Goal: Use online tool/utility: Utilize a website feature to perform a specific function

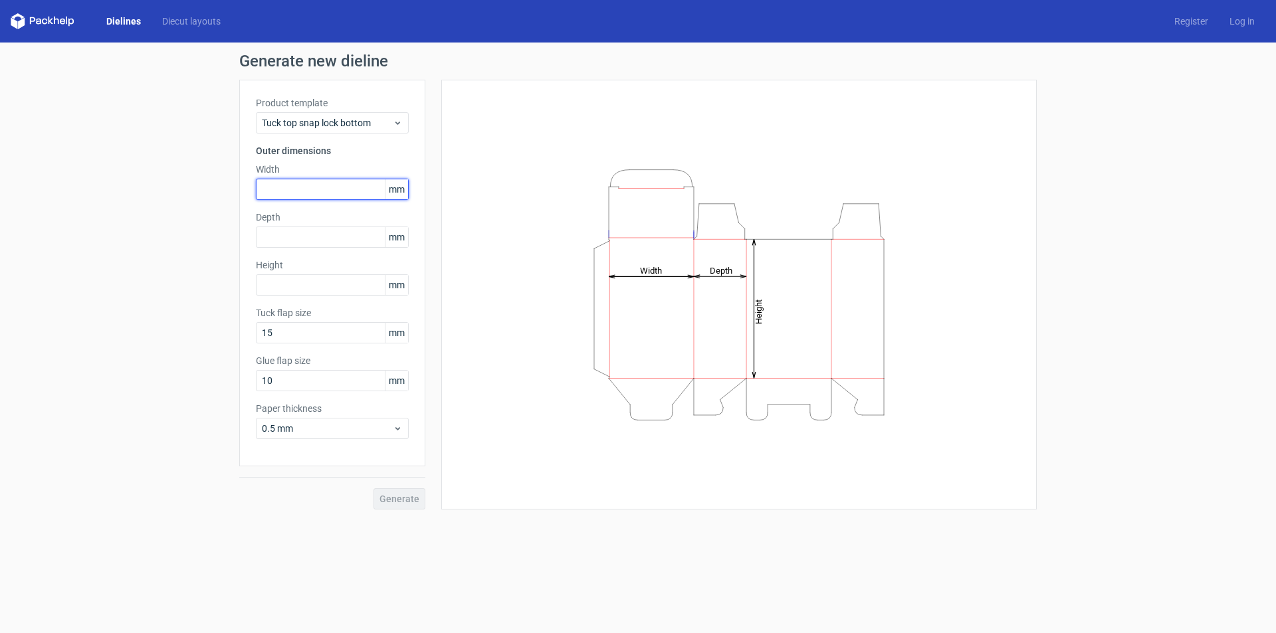
click at [318, 187] on input "text" at bounding box center [332, 189] width 153 height 21
click at [334, 239] on input "text" at bounding box center [332, 237] width 153 height 21
click at [301, 192] on input "text" at bounding box center [332, 189] width 153 height 21
type input "40"
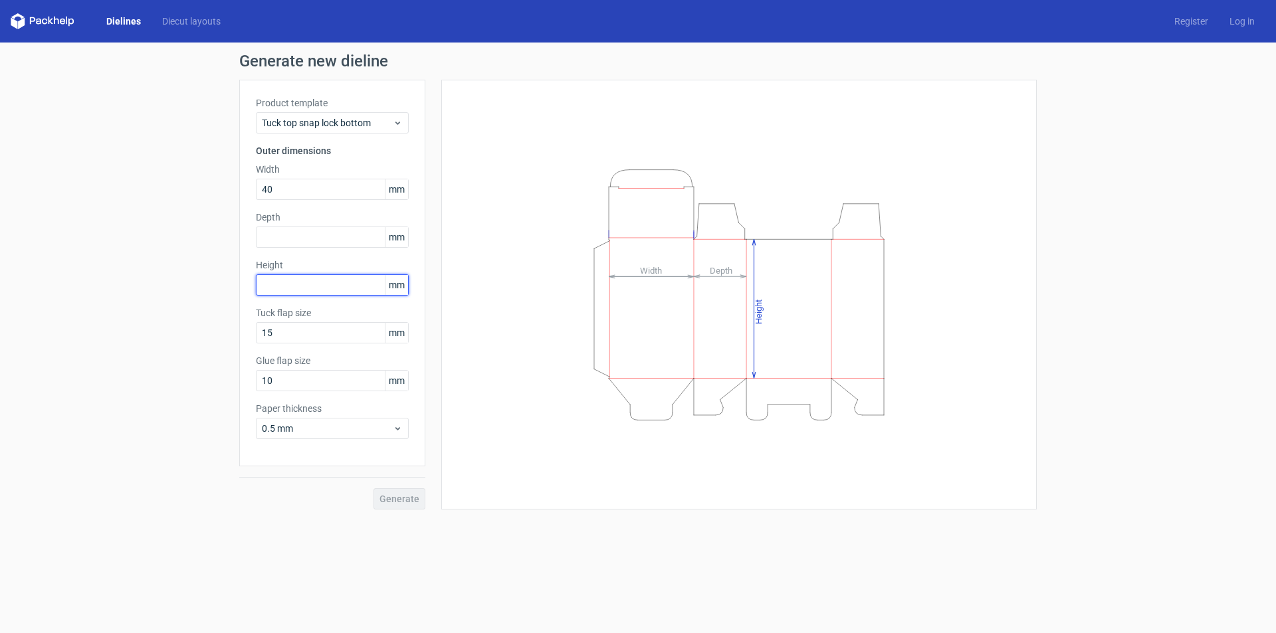
click at [304, 288] on input "text" at bounding box center [332, 284] width 153 height 21
type input "140"
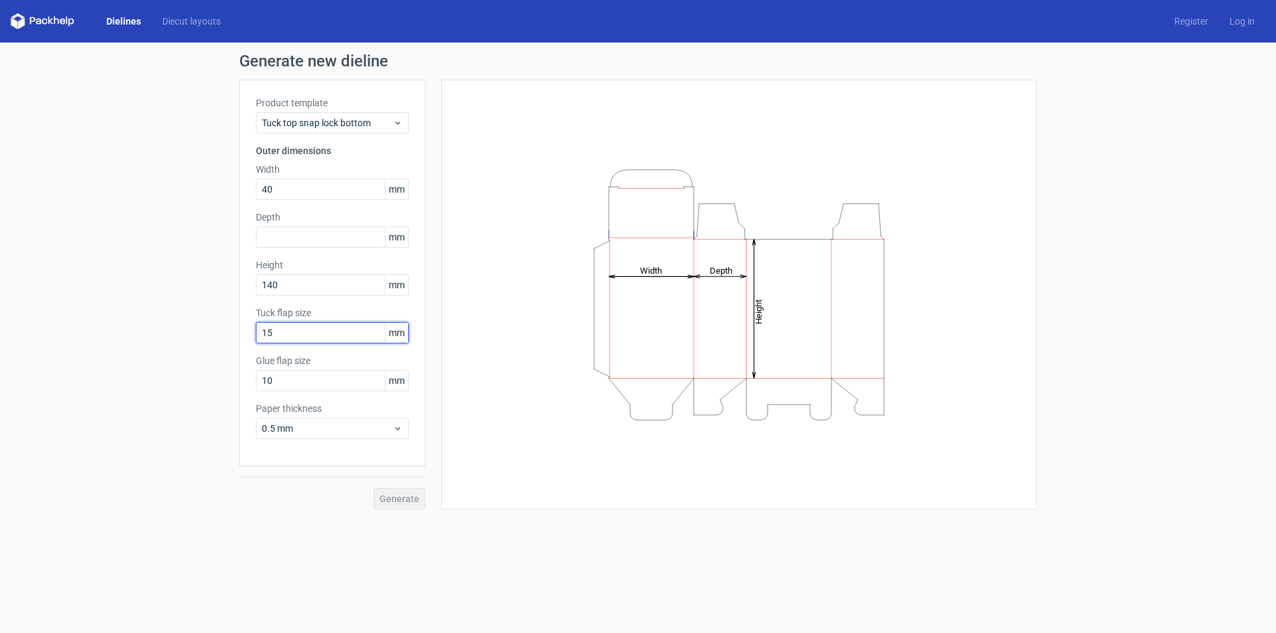
click at [339, 337] on input "15" at bounding box center [332, 332] width 153 height 21
drag, startPoint x: 287, startPoint y: 328, endPoint x: 250, endPoint y: 343, distance: 40.5
click at [251, 343] on div "Product template Tuck top snap lock bottom Outer dimensions Width 40 mm Depth m…" at bounding box center [332, 273] width 186 height 387
drag, startPoint x: 294, startPoint y: 335, endPoint x: 244, endPoint y: 350, distance: 51.3
click at [244, 350] on div "Product template Tuck top snap lock bottom Outer dimensions Width 40 mm Depth m…" at bounding box center [332, 273] width 186 height 387
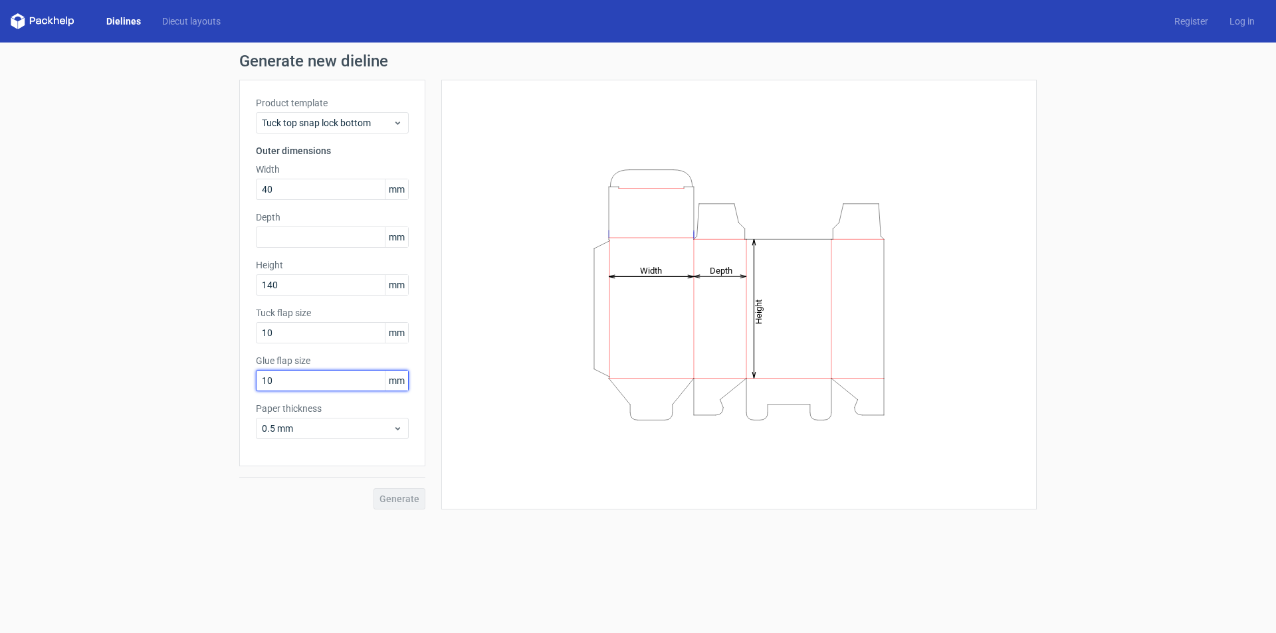
click at [306, 383] on input "10" at bounding box center [332, 380] width 153 height 21
drag, startPoint x: 297, startPoint y: 326, endPoint x: 214, endPoint y: 359, distance: 89.4
click at [214, 359] on div "Generate new dieline Product template Tuck top snap lock bottom Outer dimension…" at bounding box center [638, 282] width 1276 height 478
type input "20"
click at [287, 386] on input "10" at bounding box center [332, 380] width 153 height 21
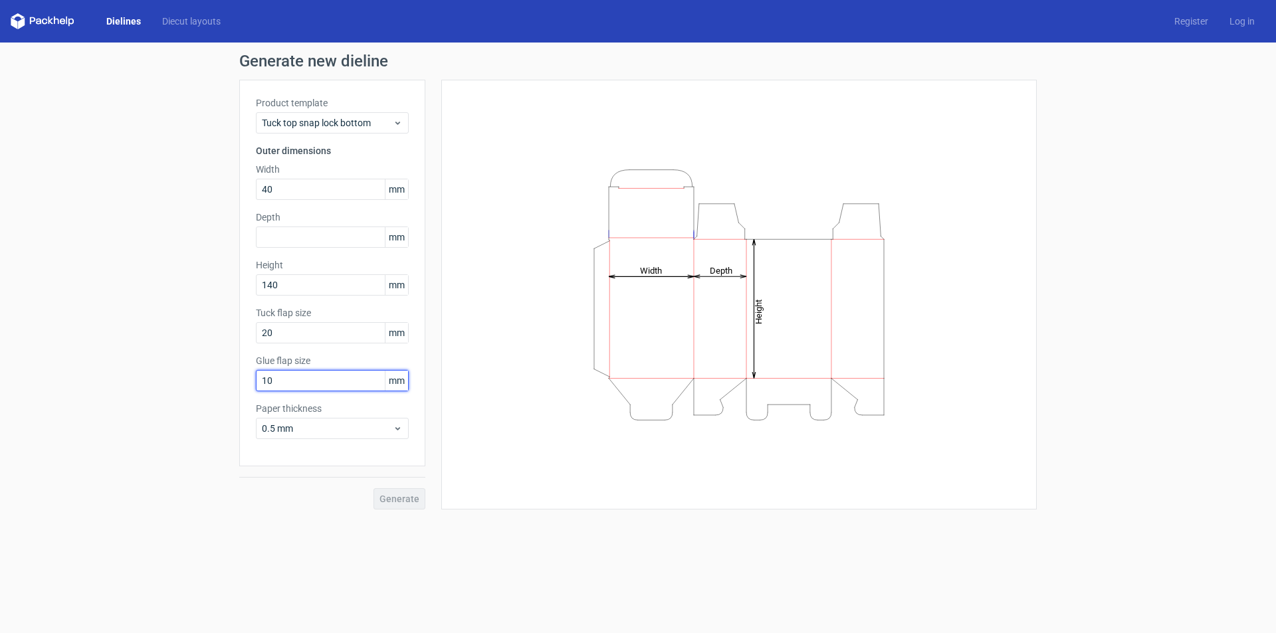
click at [287, 386] on input "10" at bounding box center [332, 380] width 153 height 21
click at [389, 432] on span "0.5 mm" at bounding box center [327, 428] width 131 height 13
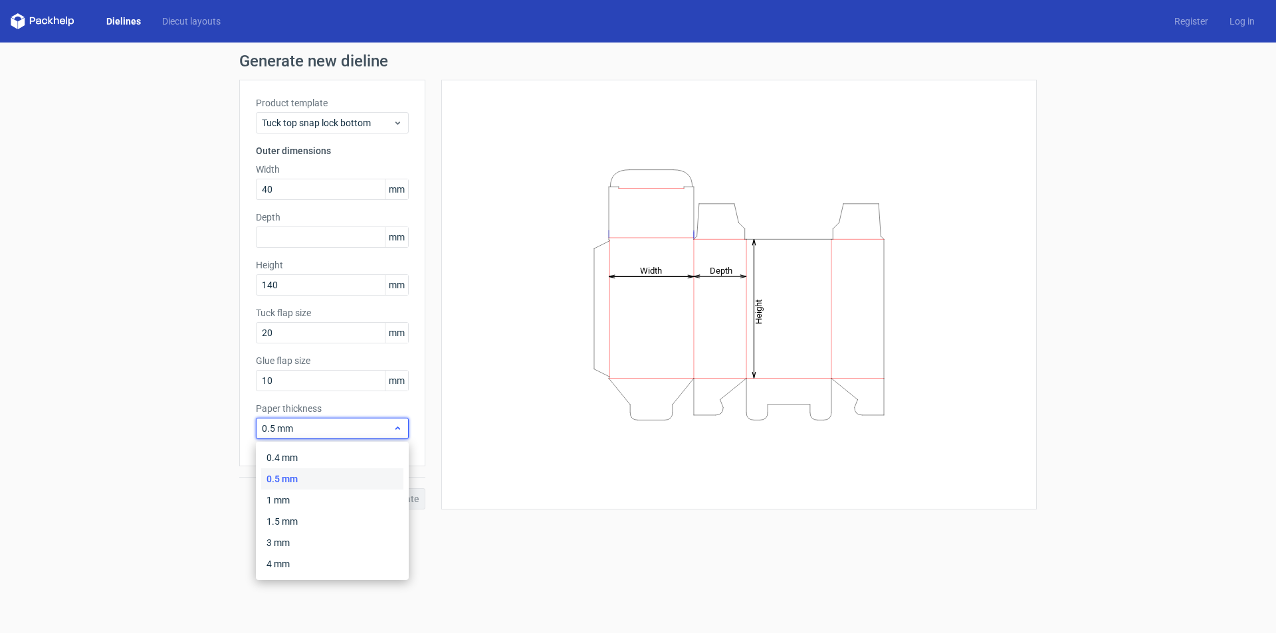
click at [389, 432] on span "0.5 mm" at bounding box center [327, 428] width 131 height 13
click at [389, 431] on span "0.5 mm" at bounding box center [327, 428] width 131 height 13
click at [348, 380] on input "10" at bounding box center [332, 380] width 153 height 21
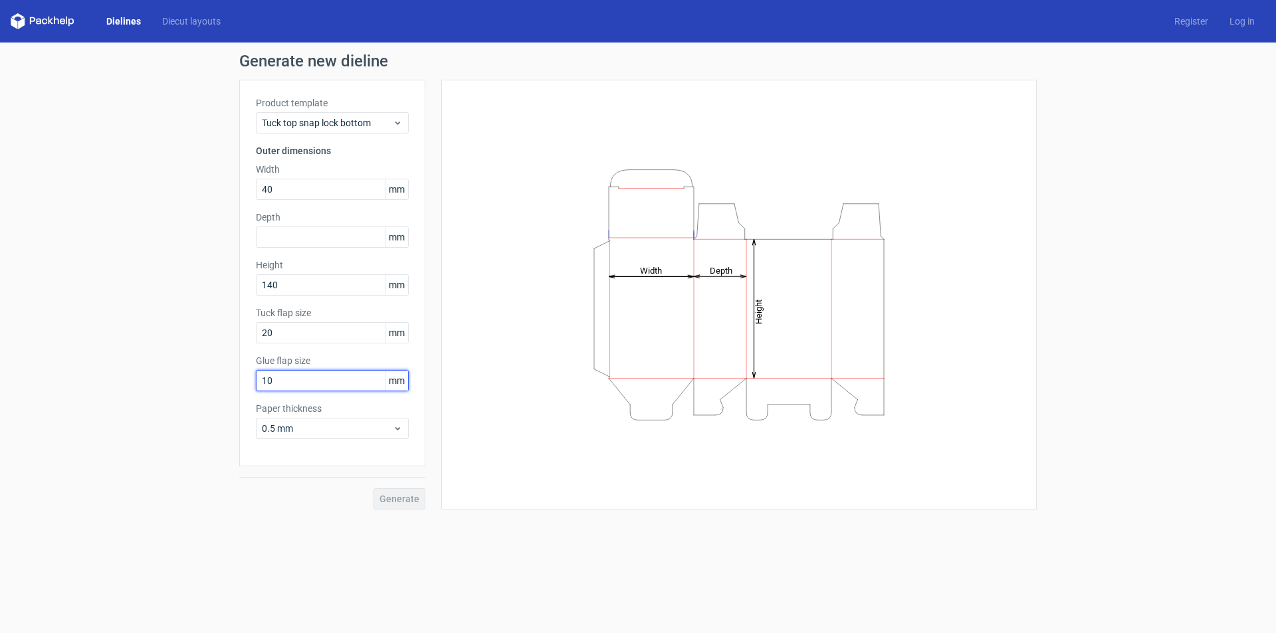
click at [311, 379] on input "10" at bounding box center [332, 380] width 153 height 21
click at [313, 383] on input "10" at bounding box center [332, 380] width 153 height 21
drag, startPoint x: 314, startPoint y: 383, endPoint x: 165, endPoint y: 425, distance: 154.6
click at [165, 425] on div "Generate new dieline Product template Tuck top snap lock bottom Outer dimension…" at bounding box center [638, 282] width 1276 height 478
type input "15"
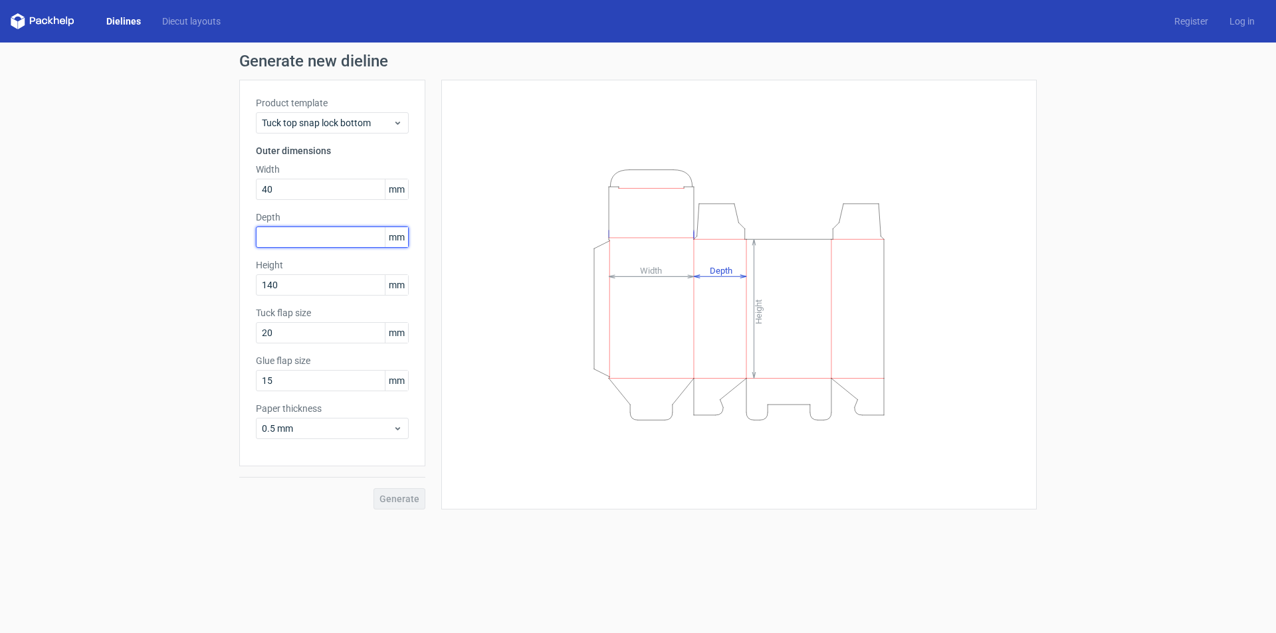
click at [288, 237] on input "text" at bounding box center [332, 237] width 153 height 21
drag, startPoint x: 317, startPoint y: 246, endPoint x: 233, endPoint y: 279, distance: 90.7
click at [233, 279] on div "Generate new dieline Product template Tuck top snap lock bottom Outer dimension…" at bounding box center [638, 282] width 1276 height 478
click at [176, 341] on div "Generate new dieline Product template Tuck top snap lock bottom Outer dimension…" at bounding box center [638, 282] width 1276 height 478
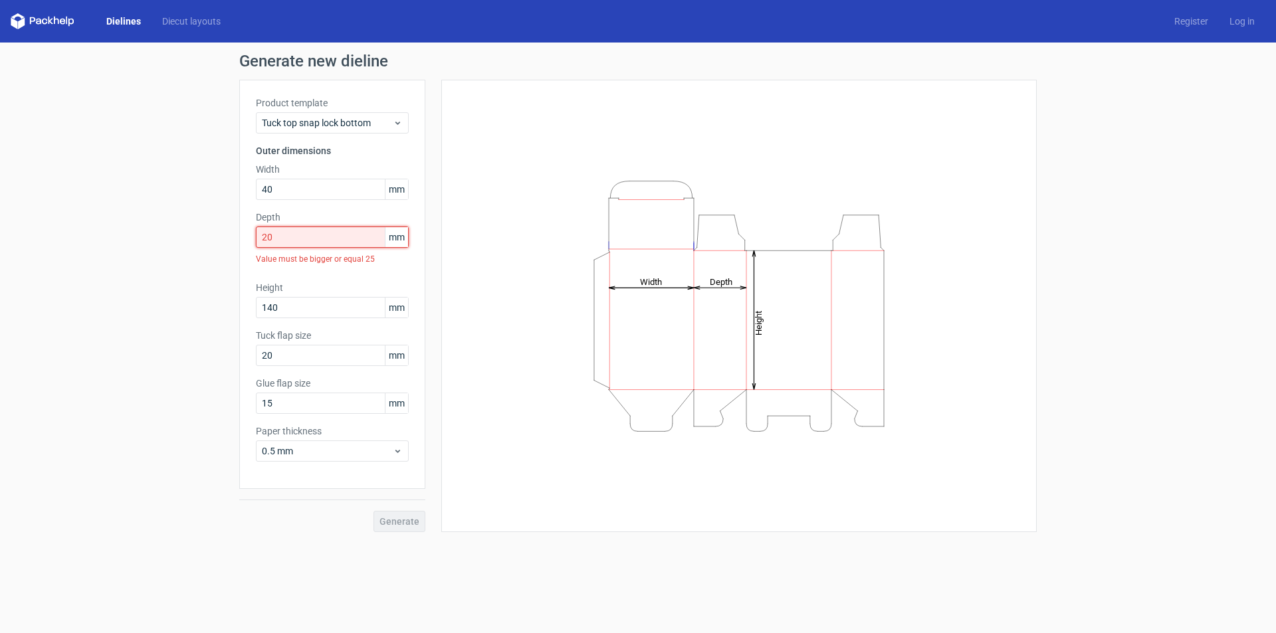
click at [350, 238] on input "20" at bounding box center [332, 237] width 153 height 21
drag, startPoint x: 350, startPoint y: 238, endPoint x: 252, endPoint y: 260, distance: 100.2
click at [252, 260] on div "Product template Tuck top snap lock bottom Outer dimensions Width 40 mm Depth 2…" at bounding box center [332, 284] width 186 height 409
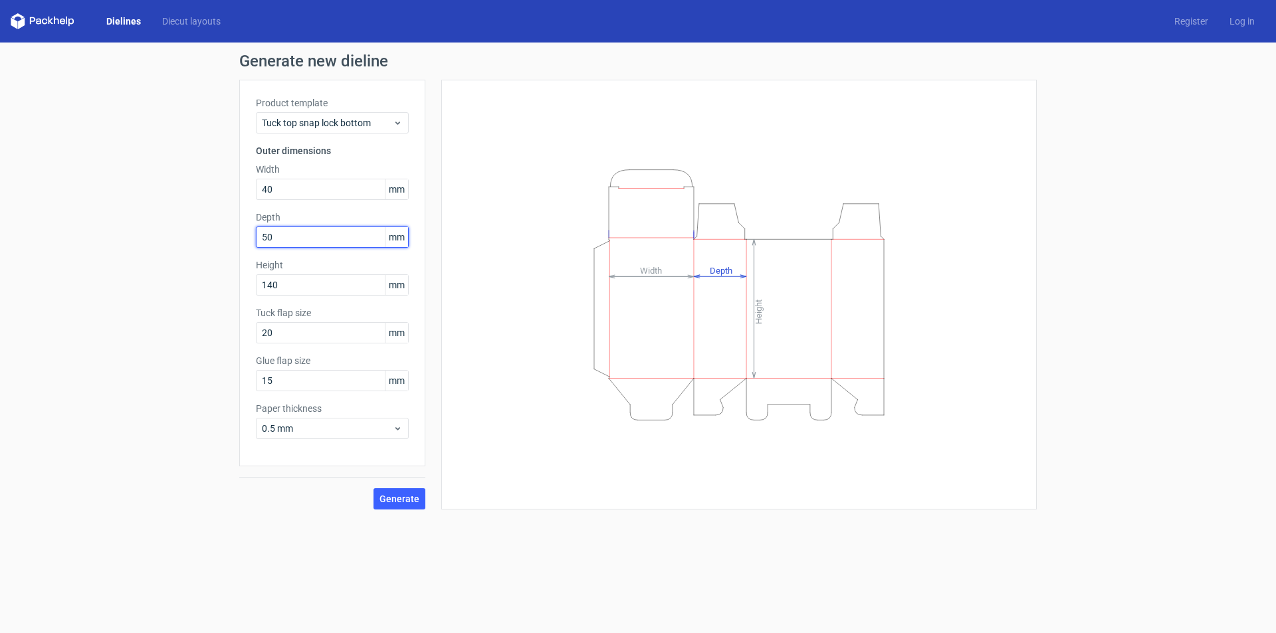
type input "50"
click at [345, 296] on div "Product template Tuck top snap lock bottom Outer dimensions Width 40 mm Depth 5…" at bounding box center [332, 273] width 186 height 387
click at [403, 498] on span "Generate" at bounding box center [399, 498] width 40 height 9
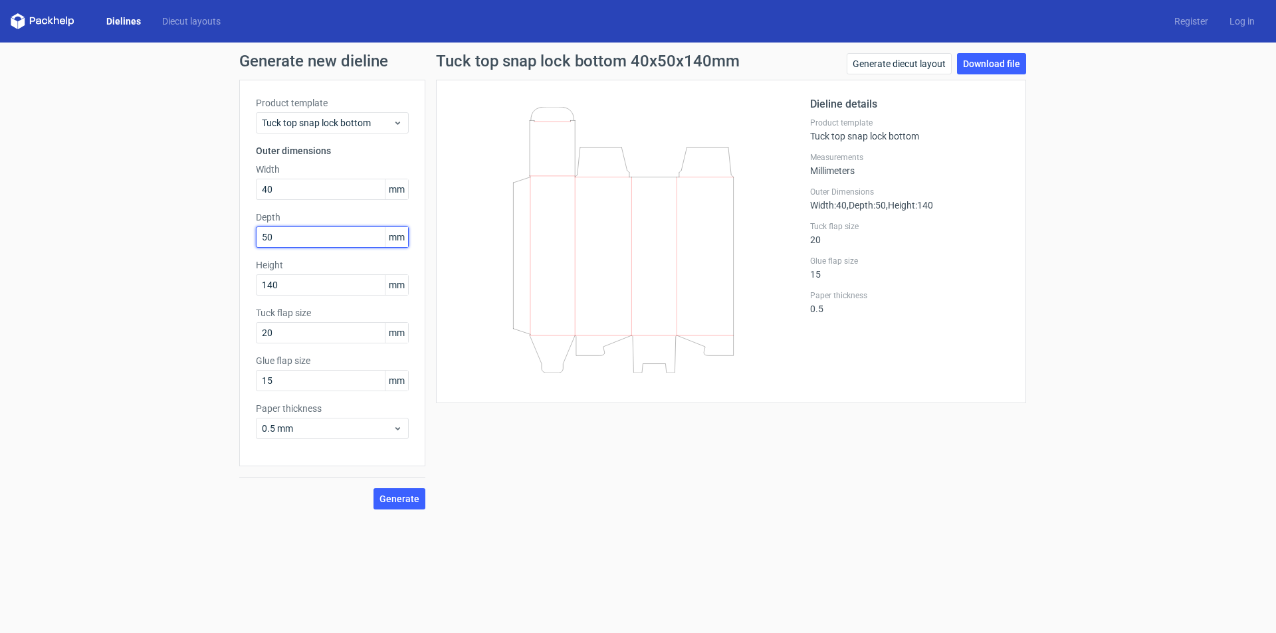
click at [303, 235] on input "50" at bounding box center [332, 237] width 153 height 21
drag, startPoint x: 286, startPoint y: 332, endPoint x: 229, endPoint y: 357, distance: 62.1
click at [229, 357] on div "Generate new dieline Product template Tuck top snap lock bottom Outer dimension…" at bounding box center [638, 282] width 1276 height 478
click at [398, 497] on span "Generate" at bounding box center [399, 498] width 40 height 9
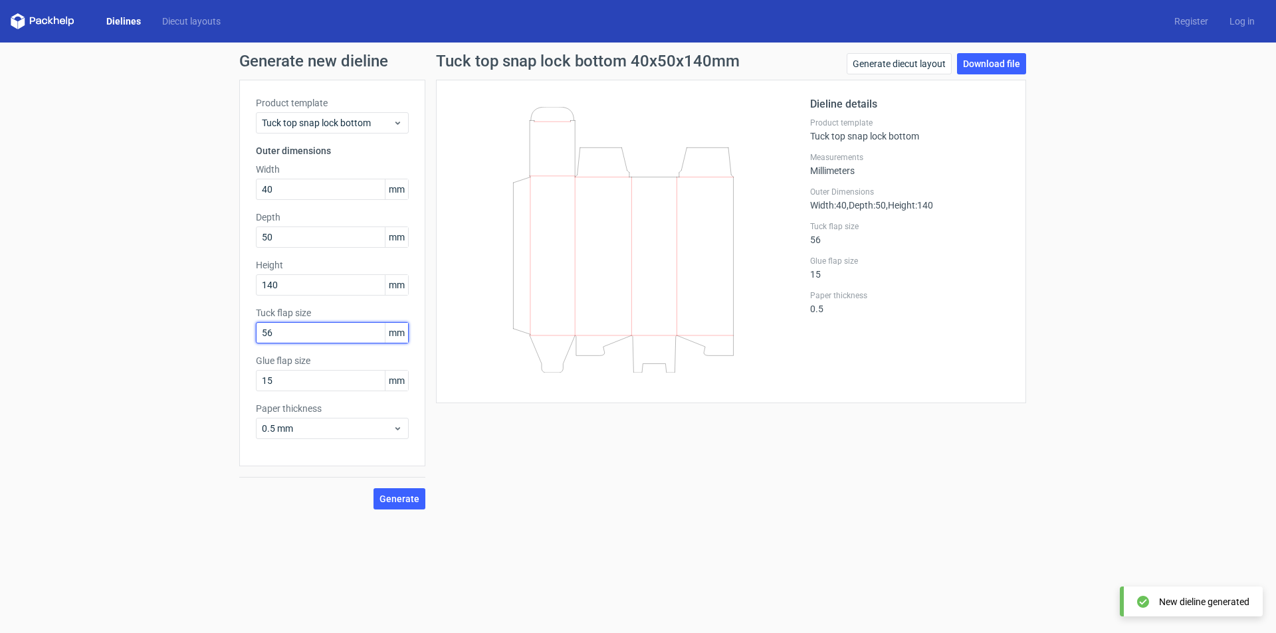
drag, startPoint x: 295, startPoint y: 336, endPoint x: 182, endPoint y: 377, distance: 120.2
click at [183, 378] on div "Generate new dieline Product template Tuck top snap lock bottom Outer dimension…" at bounding box center [638, 282] width 1276 height 478
type input "15"
drag, startPoint x: 291, startPoint y: 379, endPoint x: 239, endPoint y: 389, distance: 53.5
click at [239, 389] on div "Generate new dieline Product template Tuck top snap lock bottom Outer dimension…" at bounding box center [638, 282] width 1276 height 478
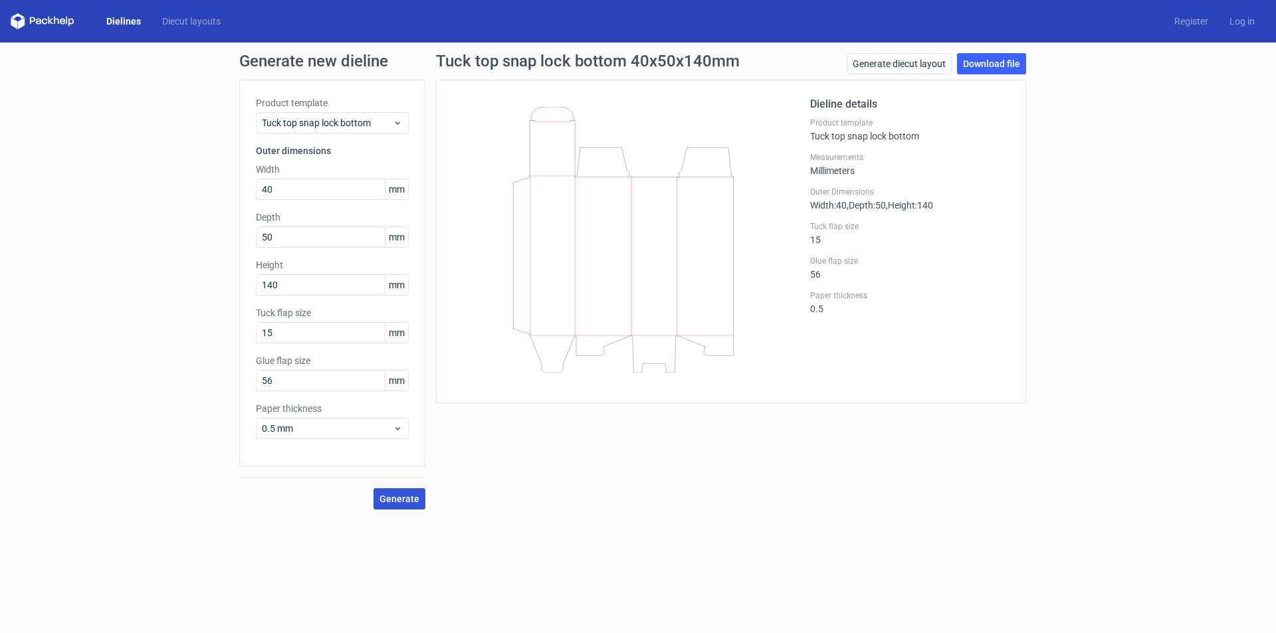
click at [395, 490] on button "Generate" at bounding box center [399, 498] width 52 height 21
drag, startPoint x: 286, startPoint y: 378, endPoint x: 254, endPoint y: 393, distance: 36.0
click at [254, 393] on div "Product template Tuck top snap lock bottom Outer dimensions Width 40 mm Depth 5…" at bounding box center [332, 273] width 186 height 387
type input "12"
drag, startPoint x: 294, startPoint y: 330, endPoint x: 225, endPoint y: 355, distance: 73.6
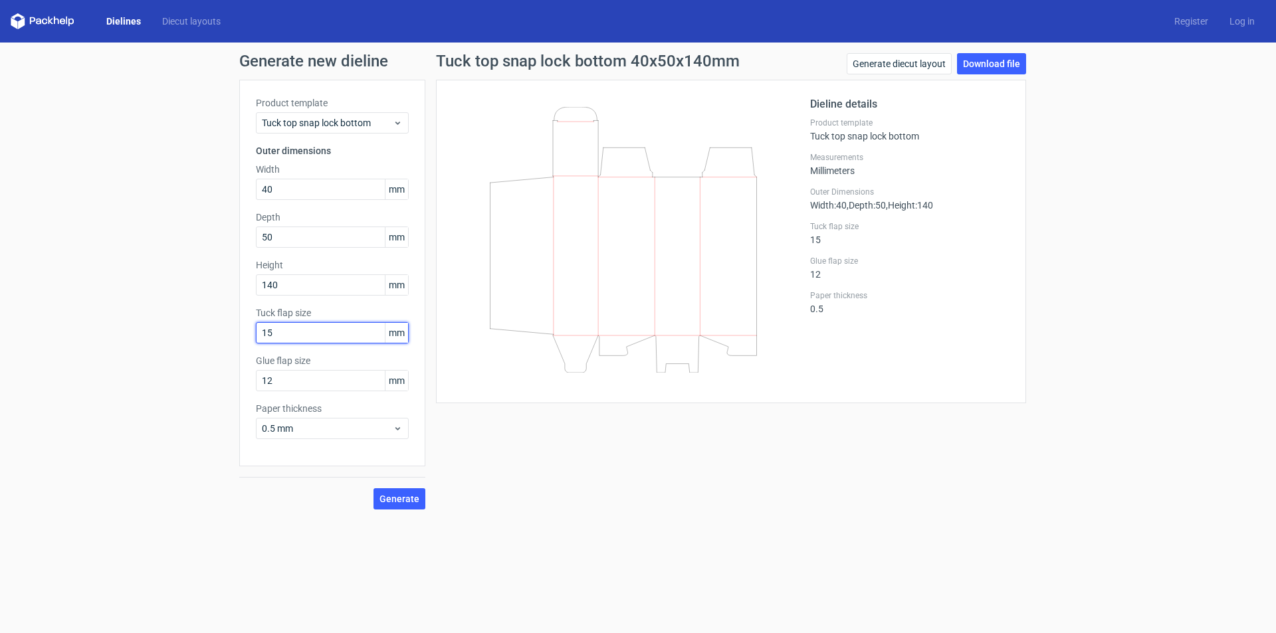
click at [242, 350] on div "Product template Tuck top snap lock bottom Outer dimensions Width 40 mm Depth 5…" at bounding box center [332, 273] width 186 height 387
click at [413, 503] on span "Generate" at bounding box center [399, 498] width 40 height 9
drag, startPoint x: 308, startPoint y: 331, endPoint x: 260, endPoint y: 351, distance: 52.1
click at [262, 351] on div "Product template Tuck top snap lock bottom Outer dimensions Width 40 mm Depth 5…" at bounding box center [332, 273] width 186 height 387
drag, startPoint x: 260, startPoint y: 351, endPoint x: 248, endPoint y: 358, distance: 14.3
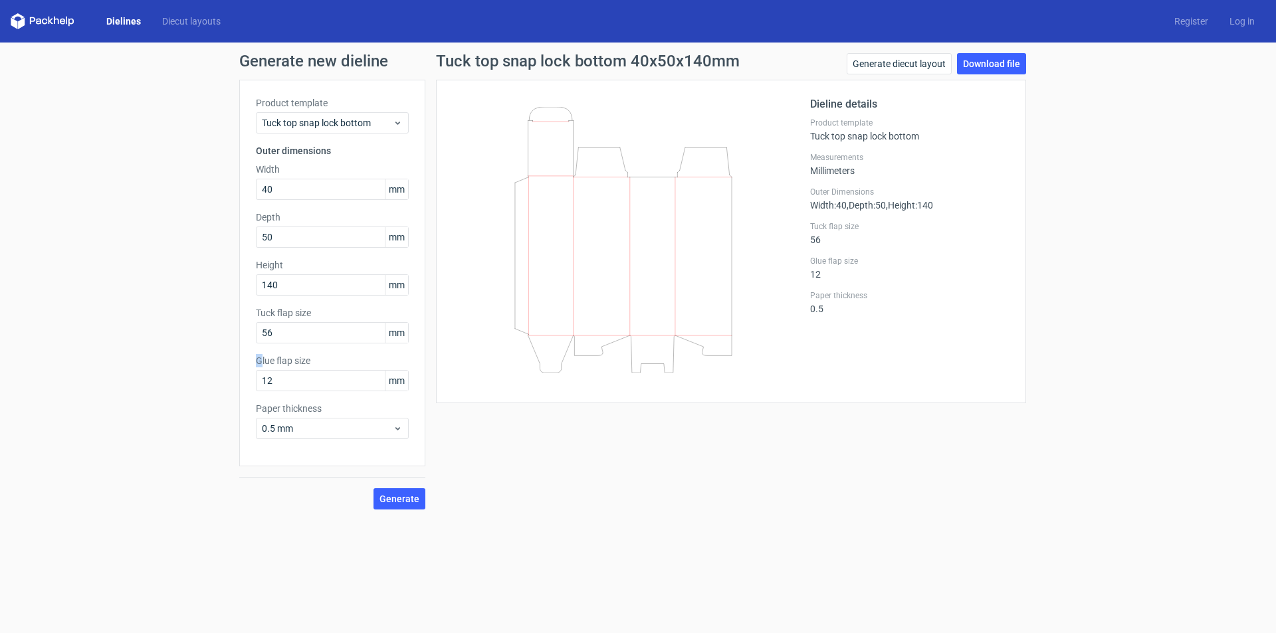
click at [254, 354] on div "Product template Tuck top snap lock bottom Outer dimensions Width 40 mm Depth 5…" at bounding box center [332, 273] width 186 height 387
drag, startPoint x: 282, startPoint y: 335, endPoint x: 233, endPoint y: 354, distance: 52.8
click at [233, 354] on div "Generate new dieline Product template Tuck top snap lock bottom Outer dimension…" at bounding box center [638, 282] width 1276 height 478
click at [395, 496] on span "Generate" at bounding box center [399, 498] width 40 height 9
drag, startPoint x: 313, startPoint y: 332, endPoint x: 235, endPoint y: 342, distance: 78.4
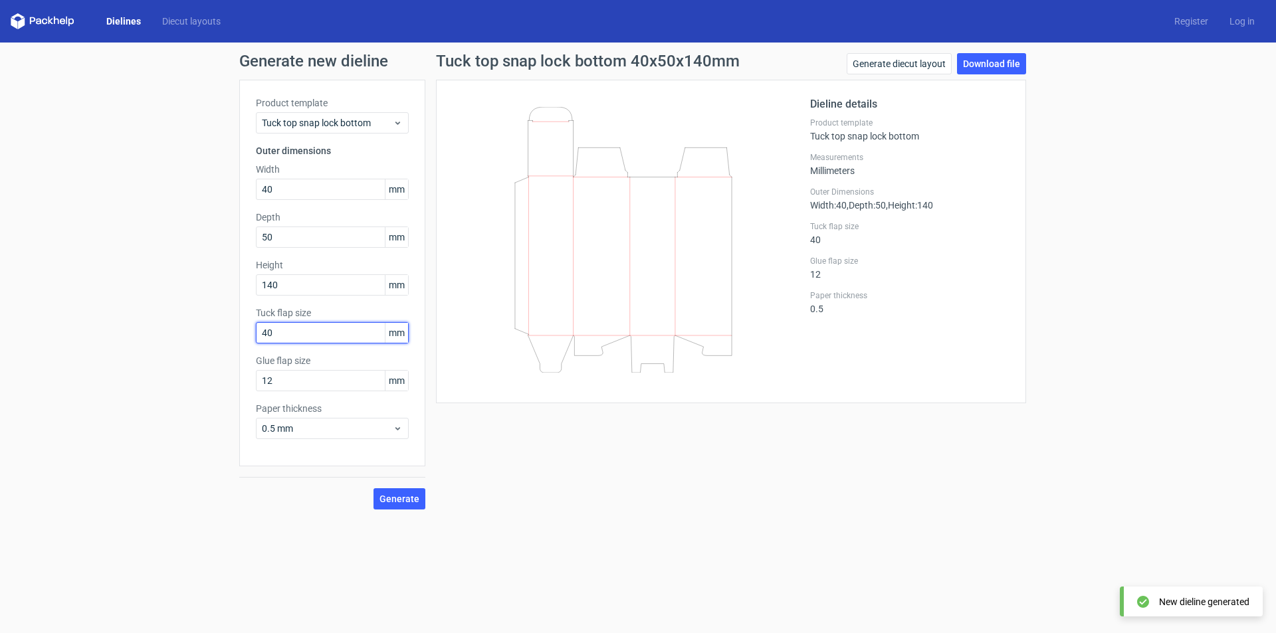
click at [239, 342] on div "Product template Tuck top snap lock bottom Outer dimensions Width 40 mm Depth 5…" at bounding box center [332, 273] width 186 height 387
type input "12"
drag, startPoint x: 302, startPoint y: 378, endPoint x: 243, endPoint y: 393, distance: 61.1
click at [244, 393] on div "Product template Tuck top snap lock bottom Outer dimensions Width 40 mm Depth 5…" at bounding box center [332, 273] width 186 height 387
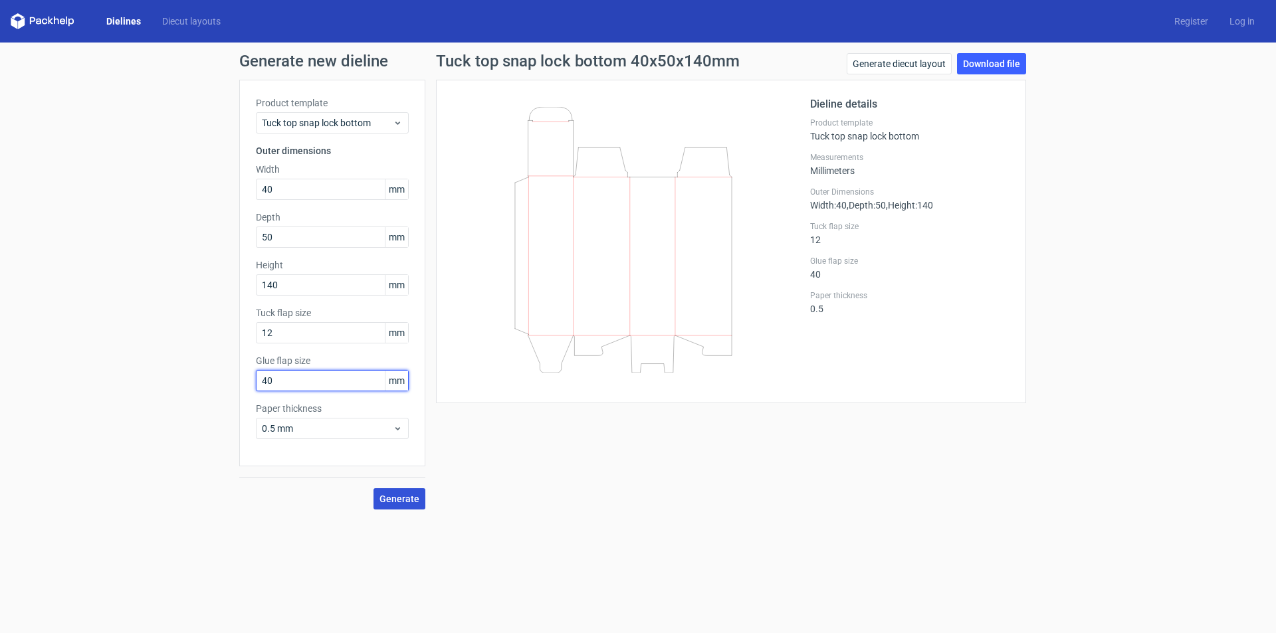
type input "40"
click at [403, 501] on span "Generate" at bounding box center [399, 498] width 40 height 9
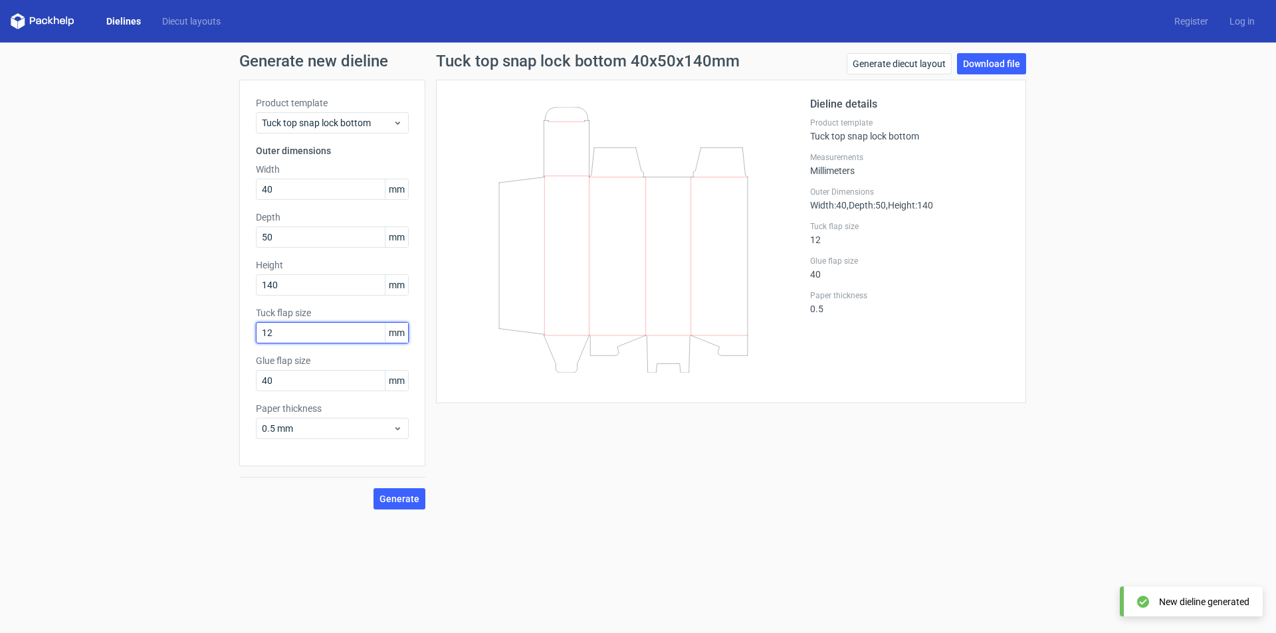
drag, startPoint x: 308, startPoint y: 337, endPoint x: 229, endPoint y: 369, distance: 84.6
click at [231, 368] on div "Generate new dieline Product template Tuck top snap lock bottom Outer dimension…" at bounding box center [638, 282] width 1276 height 478
type input "40"
drag, startPoint x: 296, startPoint y: 385, endPoint x: 232, endPoint y: 412, distance: 69.4
click at [232, 412] on div "Generate new dieline Product template Tuck top snap lock bottom Outer dimension…" at bounding box center [638, 282] width 1276 height 478
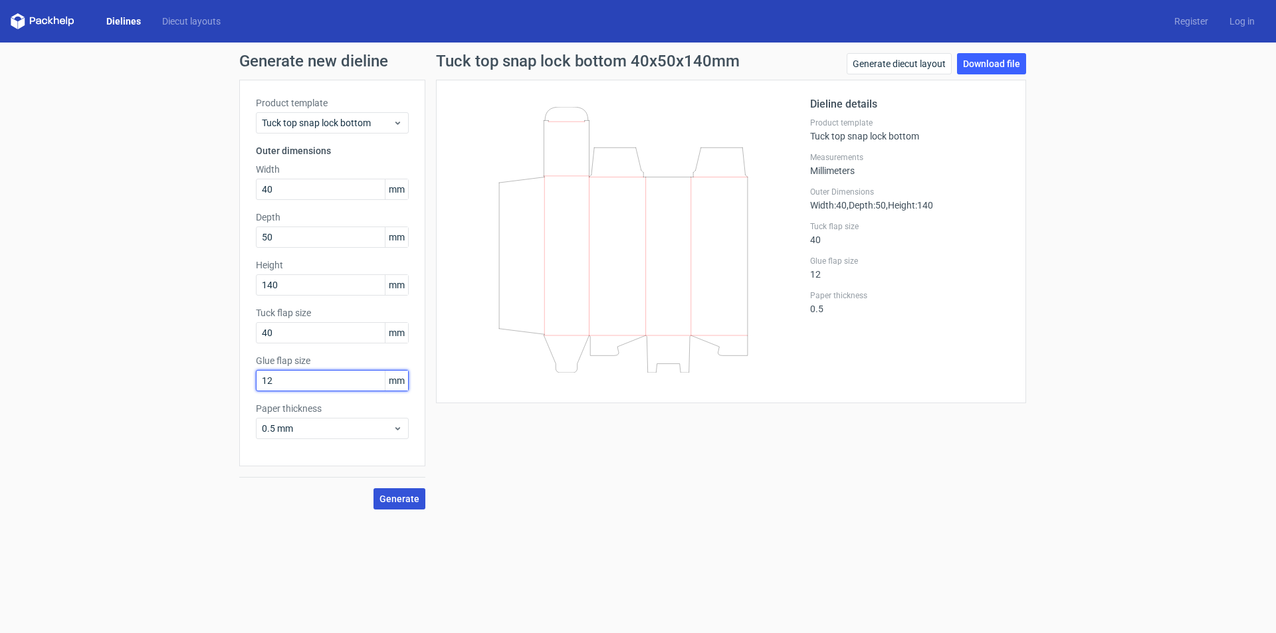
type input "12"
click at [405, 500] on span "Generate" at bounding box center [399, 498] width 40 height 9
click at [294, 237] on input "50" at bounding box center [332, 237] width 153 height 21
drag, startPoint x: 294, startPoint y: 237, endPoint x: 248, endPoint y: 252, distance: 47.7
click at [254, 252] on div "Product template Tuck top snap lock bottom Outer dimensions Width 40 mm Depth 5…" at bounding box center [332, 273] width 186 height 387
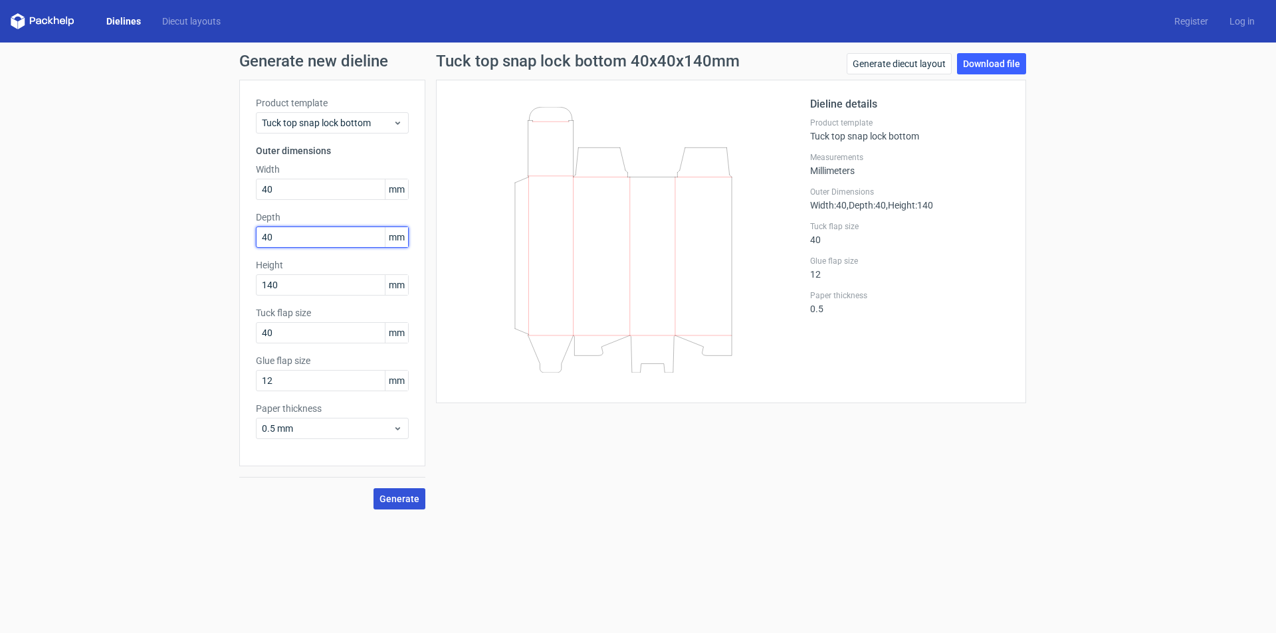
type input "40"
click at [399, 497] on span "Generate" at bounding box center [399, 498] width 40 height 9
drag, startPoint x: 291, startPoint y: 332, endPoint x: 250, endPoint y: 351, distance: 45.5
click at [253, 349] on div "Product template Tuck top snap lock bottom Outer dimensions Width 40 mm Depth 4…" at bounding box center [332, 273] width 186 height 387
drag, startPoint x: 290, startPoint y: 334, endPoint x: 221, endPoint y: 364, distance: 75.3
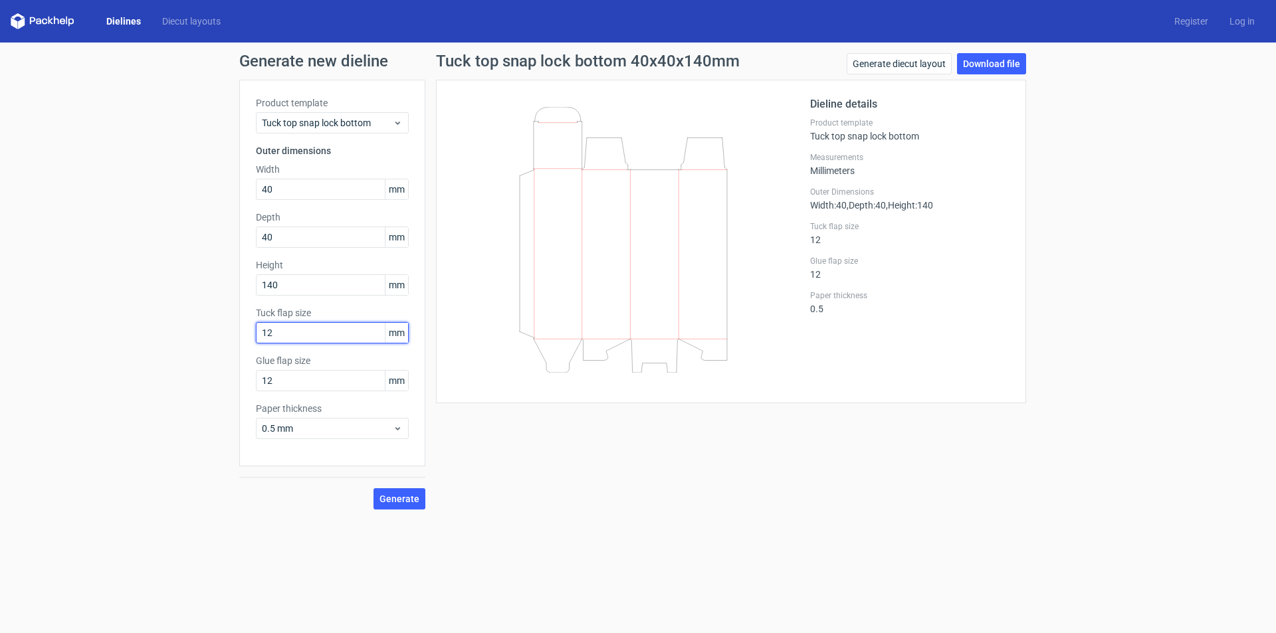
click at [221, 364] on div "Generate new dieline Product template Tuck top snap lock bottom Outer dimension…" at bounding box center [638, 282] width 1276 height 478
click at [408, 501] on span "Generate" at bounding box center [399, 498] width 40 height 9
drag, startPoint x: 278, startPoint y: 329, endPoint x: 221, endPoint y: 353, distance: 62.6
click at [226, 350] on div "Generate new dieline Product template Tuck top snap lock bottom Outer dimension…" at bounding box center [638, 282] width 1276 height 478
type input "12"
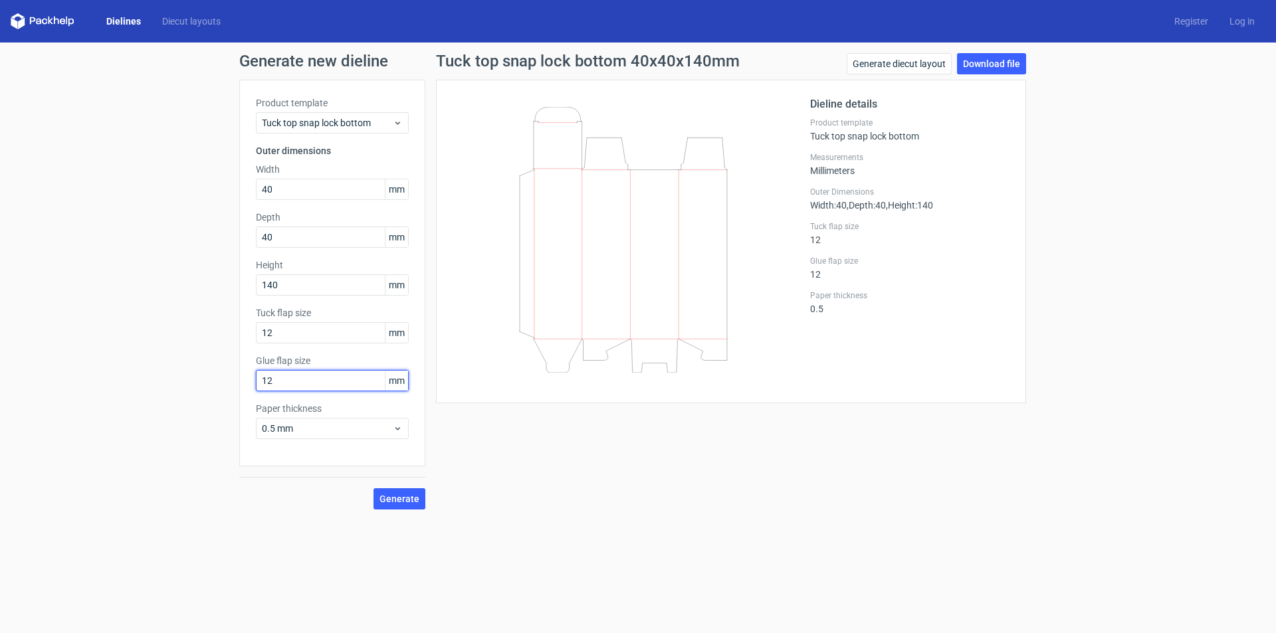
drag, startPoint x: 296, startPoint y: 378, endPoint x: 230, endPoint y: 400, distance: 69.3
click at [230, 400] on div "Generate new dieline Product template Tuck top snap lock bottom Outer dimension…" at bounding box center [638, 282] width 1276 height 478
type input "5"
click at [415, 500] on span "Generate" at bounding box center [399, 498] width 40 height 9
drag, startPoint x: 314, startPoint y: 334, endPoint x: 268, endPoint y: 350, distance: 48.5
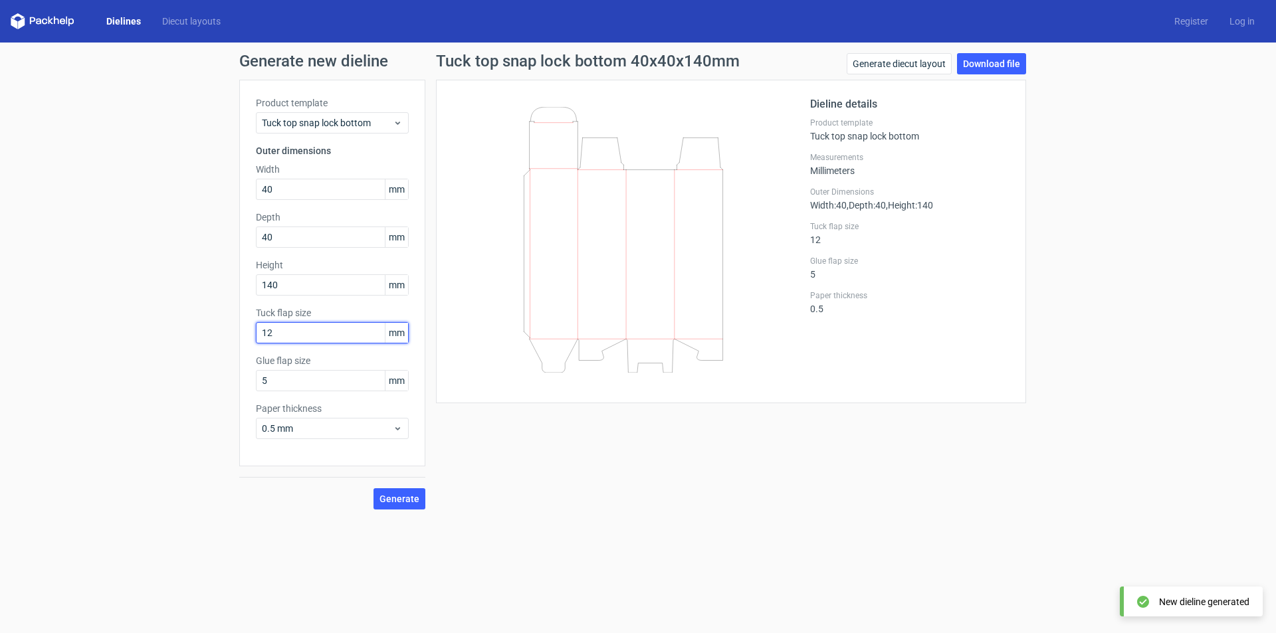
click at [268, 350] on div "Product template Tuck top snap lock bottom Outer dimensions Width 40 mm Depth 4…" at bounding box center [332, 273] width 186 height 387
click at [285, 340] on input "12" at bounding box center [332, 332] width 153 height 21
drag, startPoint x: 285, startPoint y: 340, endPoint x: 227, endPoint y: 365, distance: 63.4
click at [227, 365] on div "Generate new dieline Product template Tuck top snap lock bottom Outer dimension…" at bounding box center [638, 282] width 1276 height 478
drag, startPoint x: 303, startPoint y: 341, endPoint x: 248, endPoint y: 352, distance: 55.5
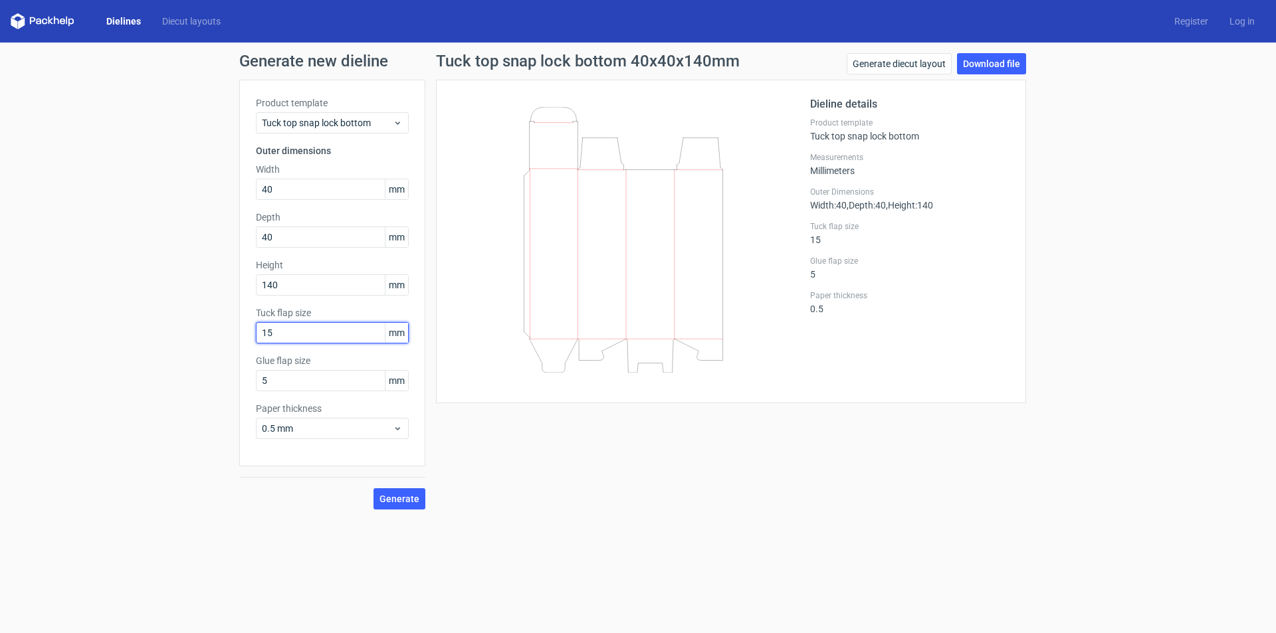
click at [248, 352] on div "Product template Tuck top snap lock bottom Outer dimensions Width 40 mm Depth 4…" at bounding box center [332, 273] width 186 height 387
drag, startPoint x: 289, startPoint y: 331, endPoint x: 242, endPoint y: 351, distance: 51.2
click at [244, 349] on div "Product template Tuck top snap lock bottom Outer dimensions Width 40 mm Depth 4…" at bounding box center [332, 273] width 186 height 387
type input "12"
click at [296, 334] on input "12" at bounding box center [332, 332] width 153 height 21
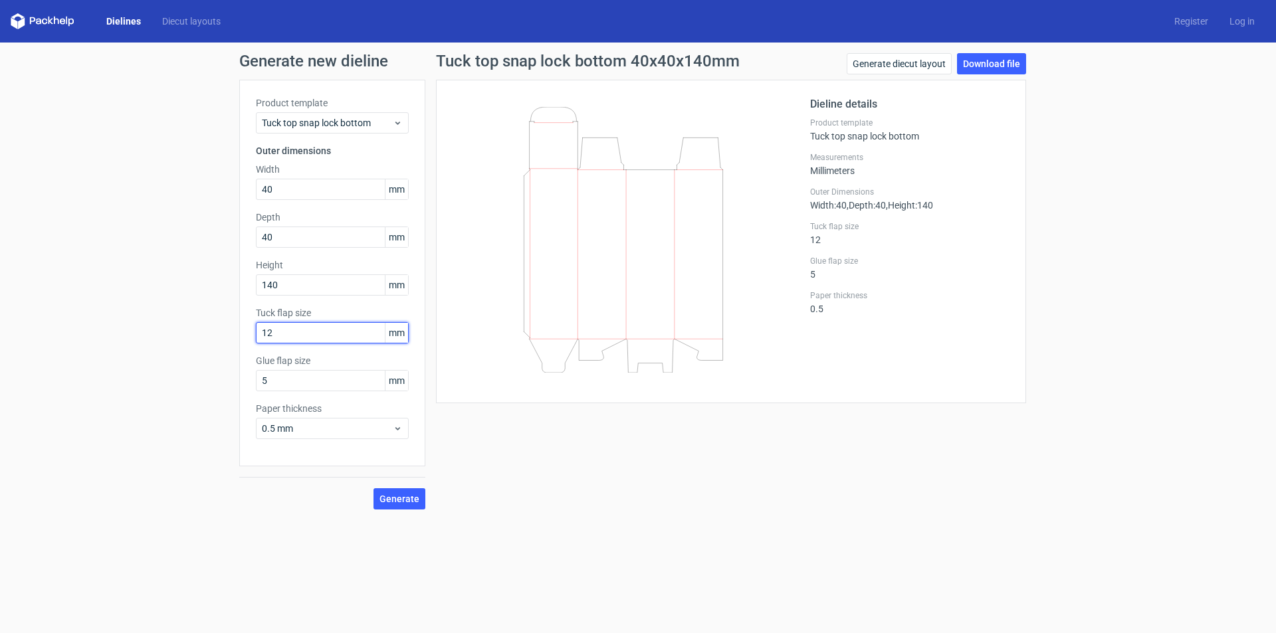
drag, startPoint x: 296, startPoint y: 333, endPoint x: 223, endPoint y: 354, distance: 76.1
click at [237, 349] on div "Generate new dieline Product template Tuck top snap lock bottom Outer dimension…" at bounding box center [638, 282] width 1276 height 478
click at [295, 328] on input "12" at bounding box center [332, 332] width 153 height 21
drag, startPoint x: 297, startPoint y: 329, endPoint x: 233, endPoint y: 357, distance: 70.5
click at [233, 357] on div "Generate new dieline Product template Tuck top snap lock bottom Outer dimension…" at bounding box center [638, 282] width 1276 height 478
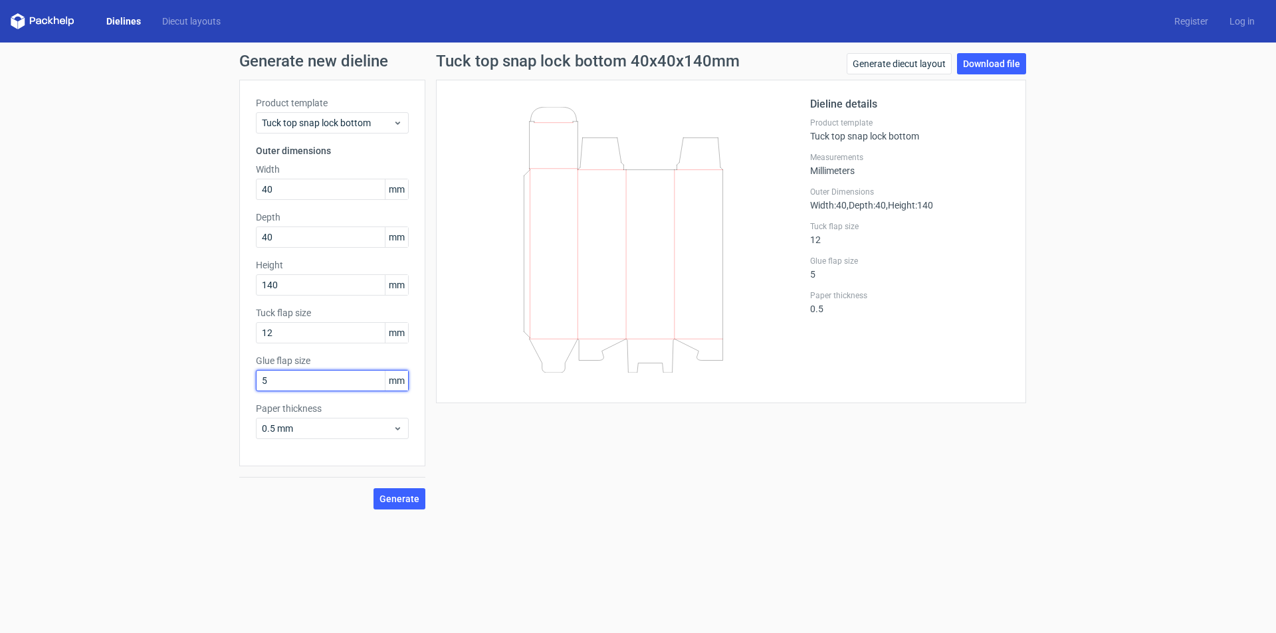
drag, startPoint x: 290, startPoint y: 377, endPoint x: 219, endPoint y: 411, distance: 78.5
click at [219, 411] on div "Generate new dieline Product template Tuck top snap lock bottom Outer dimension…" at bounding box center [638, 282] width 1276 height 478
click at [408, 498] on span "Generate" at bounding box center [399, 498] width 40 height 9
type input "15"
drag, startPoint x: 284, startPoint y: 336, endPoint x: 230, endPoint y: 354, distance: 57.4
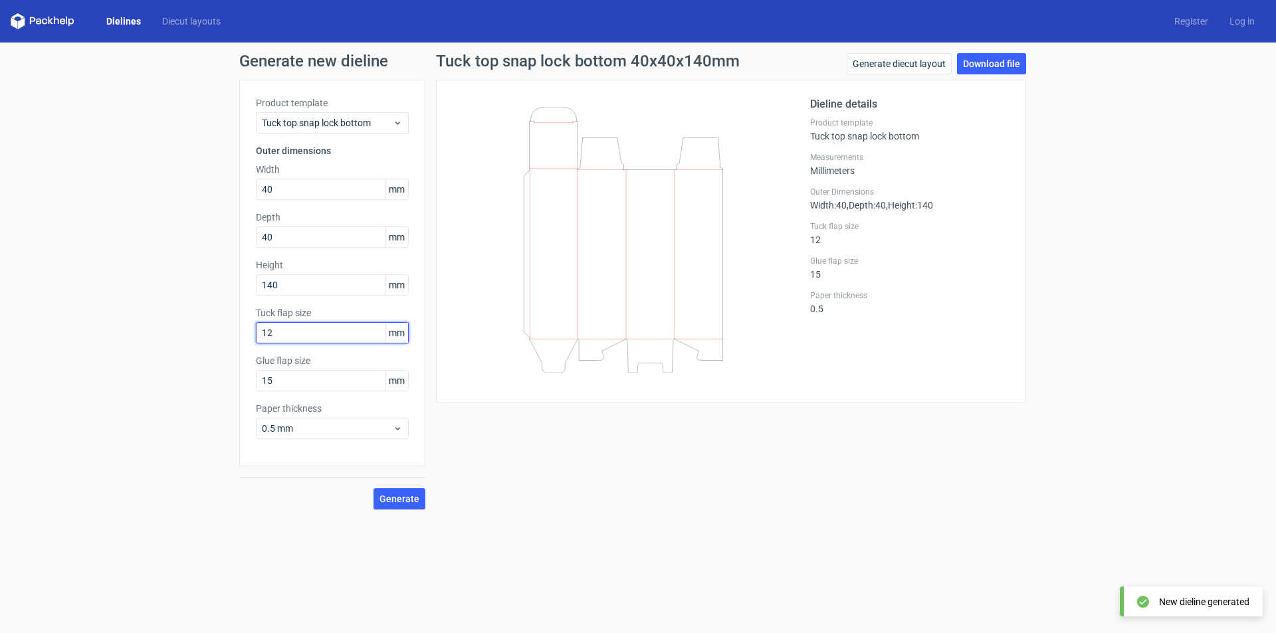
click at [230, 354] on div "Generate new dieline Product template Tuck top snap lock bottom Outer dimension…" at bounding box center [638, 282] width 1276 height 478
type input "0"
click at [412, 505] on button "Generate" at bounding box center [399, 498] width 52 height 21
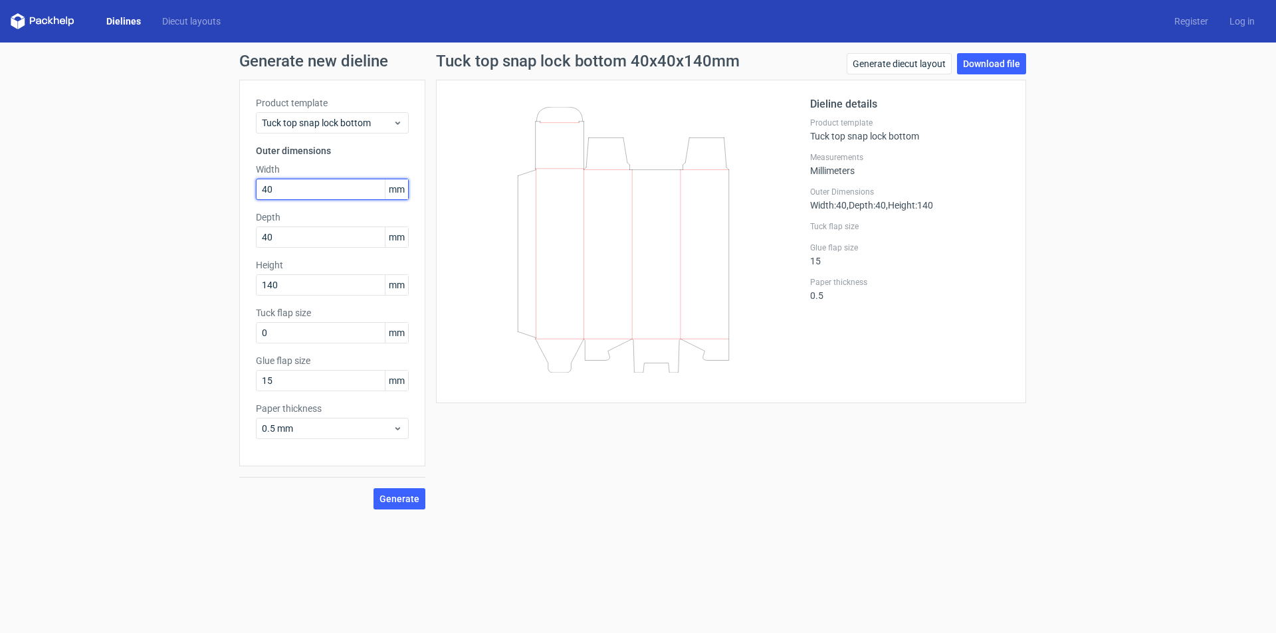
drag, startPoint x: 287, startPoint y: 197, endPoint x: 254, endPoint y: 209, distance: 35.3
click at [254, 208] on div "Product template Tuck top snap lock bottom Outer dimensions Width 40 mm Depth 4…" at bounding box center [332, 273] width 186 height 387
type input "50"
click at [419, 502] on span "Generate" at bounding box center [399, 498] width 40 height 9
click at [395, 429] on icon at bounding box center [398, 428] width 10 height 11
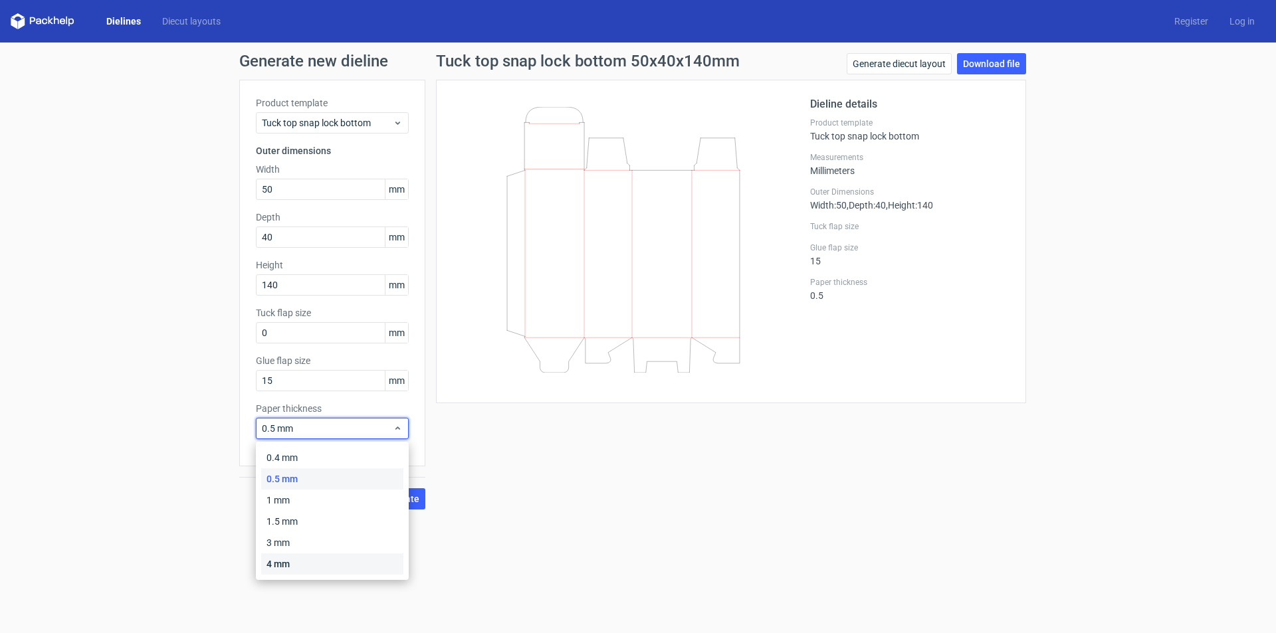
click at [284, 565] on div "4 mm" at bounding box center [332, 563] width 142 height 21
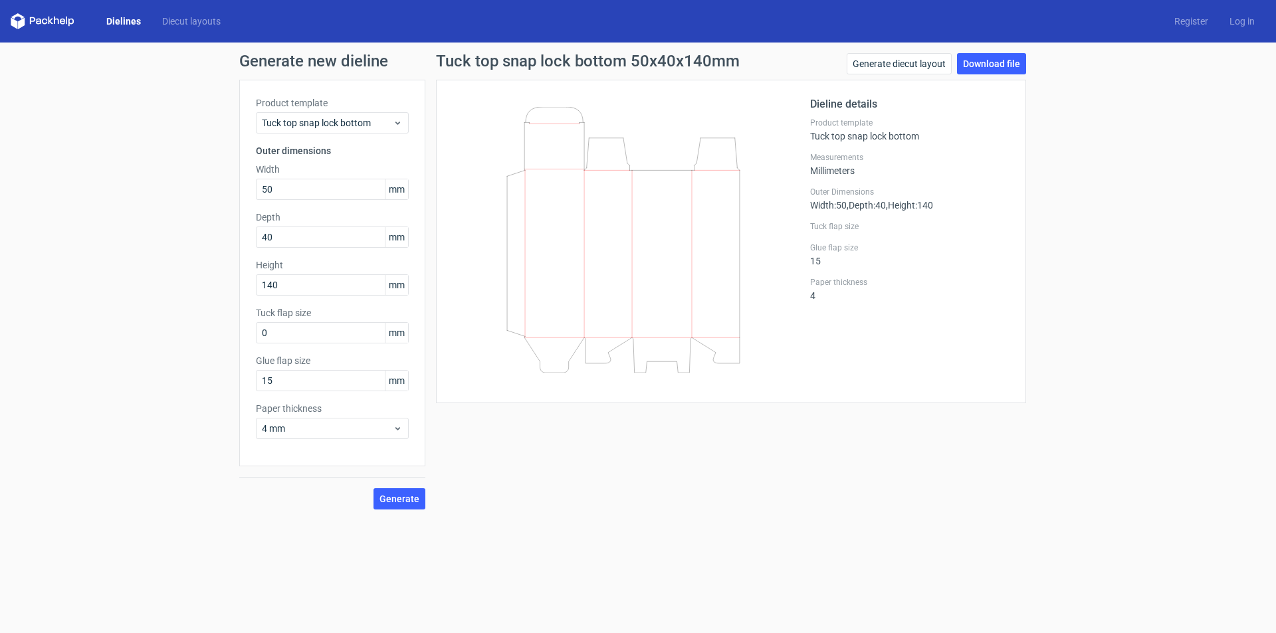
click at [403, 488] on div "Generate" at bounding box center [332, 487] width 186 height 43
click at [405, 496] on span "Generate" at bounding box center [399, 498] width 40 height 9
click at [397, 501] on span "Generate" at bounding box center [399, 498] width 40 height 9
click at [364, 436] on div "4 mm" at bounding box center [332, 428] width 153 height 21
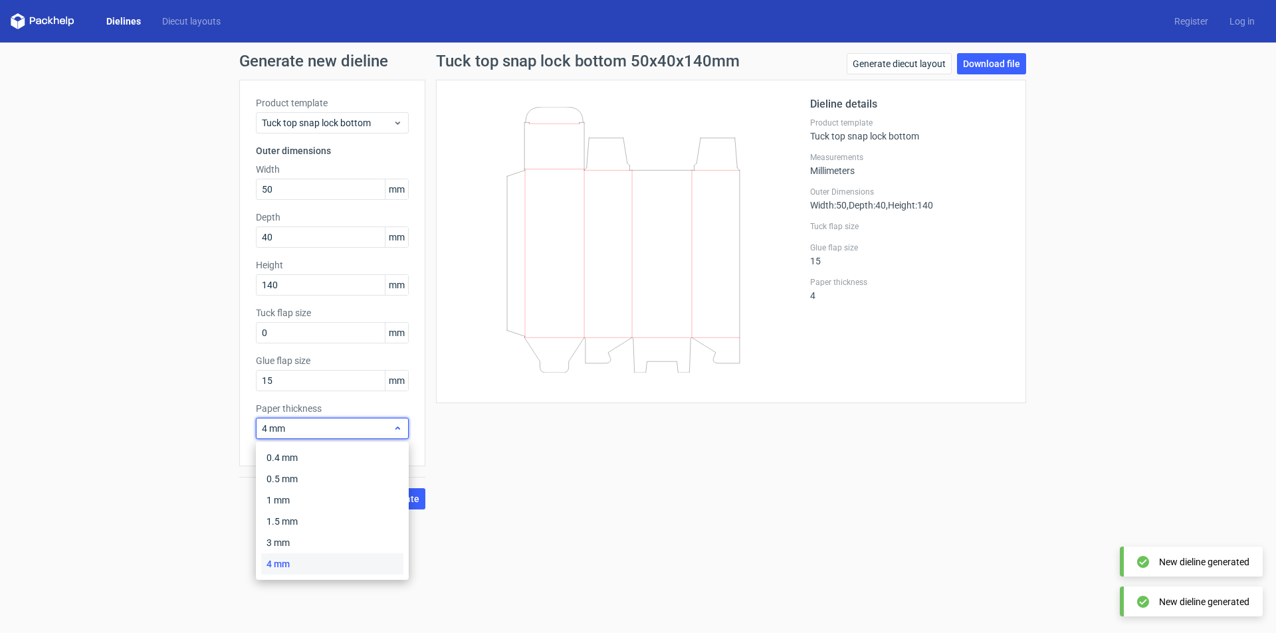
click at [339, 429] on span "4 mm" at bounding box center [327, 428] width 131 height 13
click at [336, 426] on span "4 mm" at bounding box center [327, 428] width 131 height 13
click at [338, 427] on span "4 mm" at bounding box center [327, 428] width 131 height 13
click at [328, 430] on span "4 mm" at bounding box center [327, 428] width 131 height 13
click at [306, 455] on div "0.4 mm" at bounding box center [332, 457] width 142 height 21
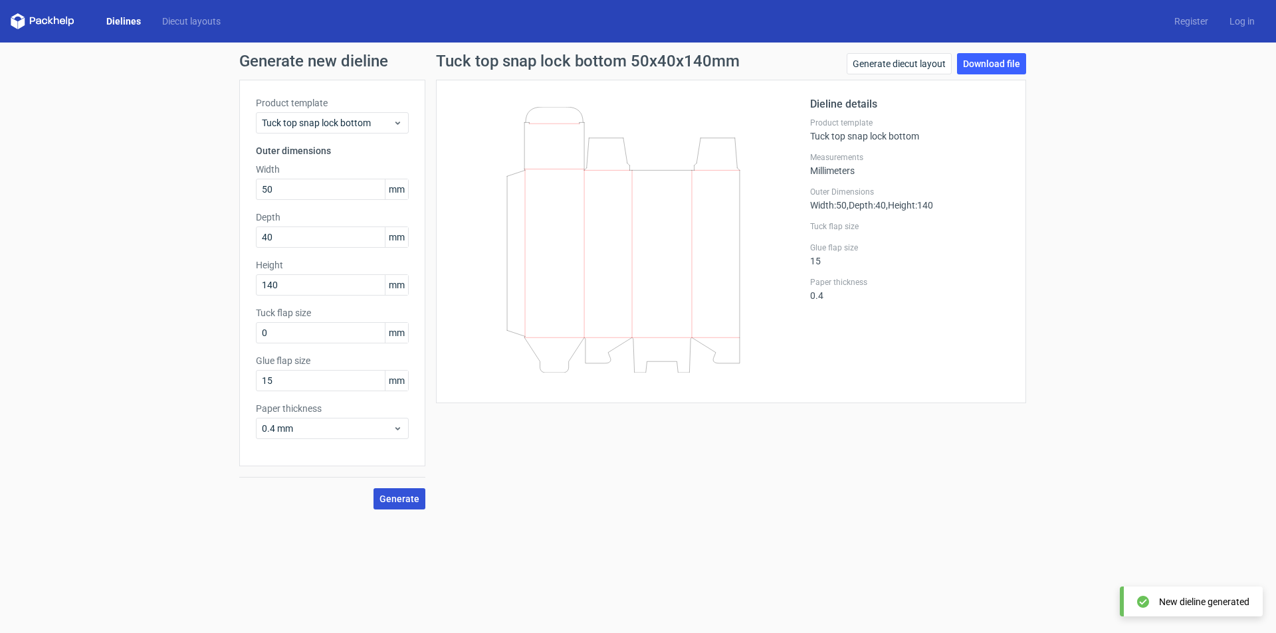
click at [421, 498] on button "Generate" at bounding box center [399, 498] width 52 height 21
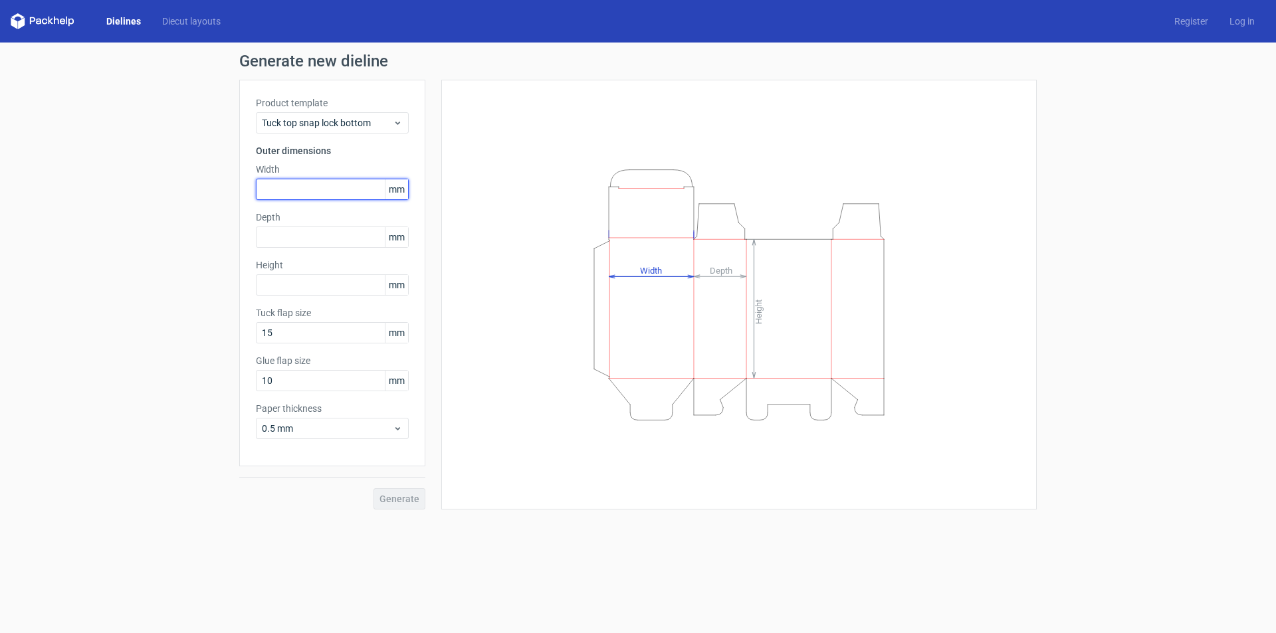
click at [291, 193] on input "text" at bounding box center [332, 189] width 153 height 21
type input "55"
click at [314, 288] on input "text" at bounding box center [332, 284] width 153 height 21
type input "46"
drag, startPoint x: 290, startPoint y: 334, endPoint x: 223, endPoint y: 354, distance: 69.4
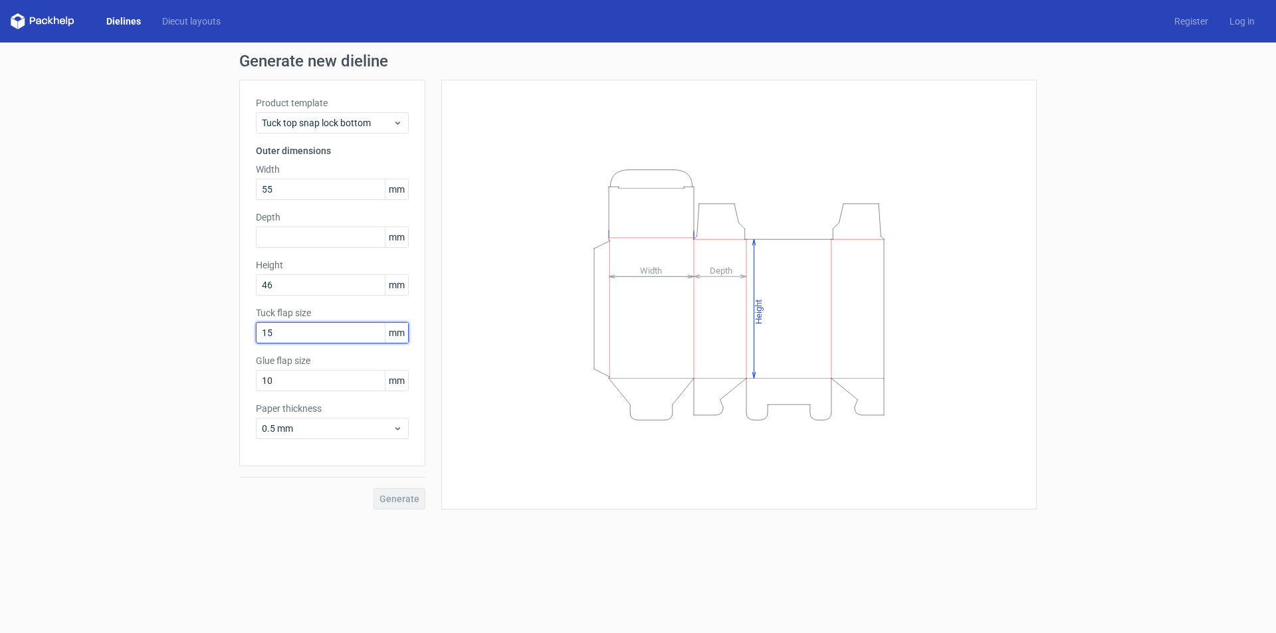
click at [224, 355] on div "Generate new dieline Product template Tuck top snap lock bottom Outer dimension…" at bounding box center [638, 282] width 1276 height 478
type input "0"
drag, startPoint x: 276, startPoint y: 381, endPoint x: 239, endPoint y: 398, distance: 41.0
click at [239, 398] on div "Product template Tuck top snap lock bottom Outer dimensions Width 55 mm Depth m…" at bounding box center [332, 273] width 186 height 387
type input "12"
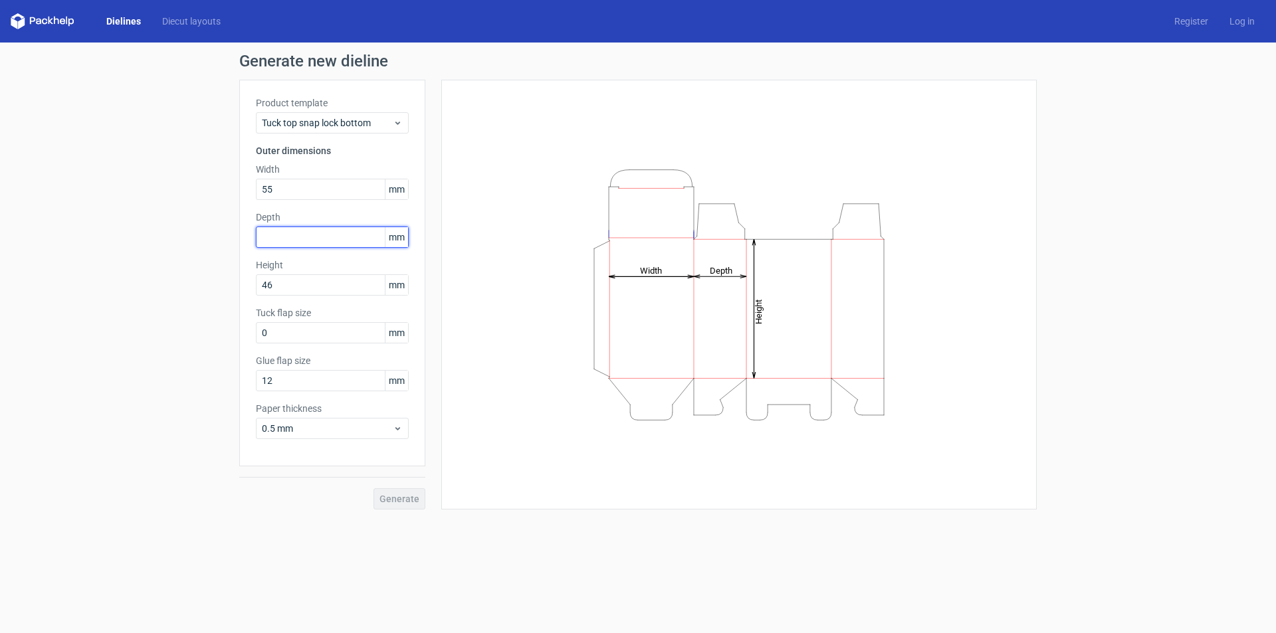
click at [275, 240] on input "text" at bounding box center [332, 237] width 153 height 21
type input "55"
click at [406, 492] on button "Generate" at bounding box center [399, 498] width 52 height 21
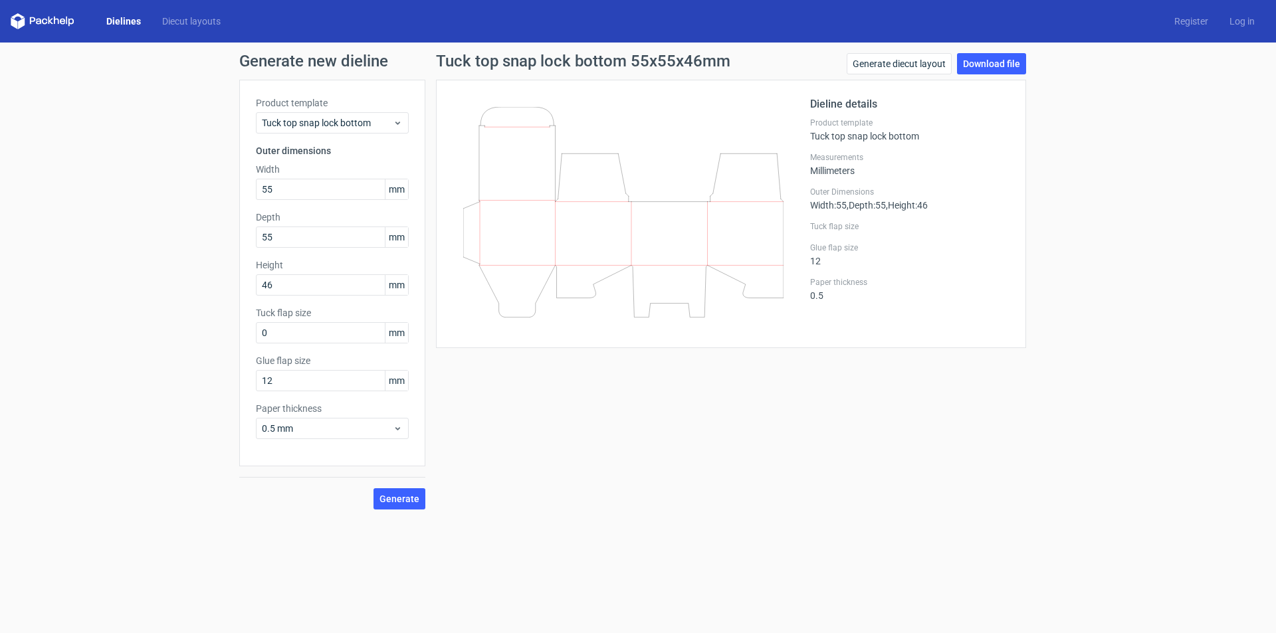
click at [36, 314] on div "Generate new dieline Product template Tuck top snap lock bottom Outer dimension…" at bounding box center [638, 282] width 1276 height 478
